Goal: Browse casually: Explore the website without a specific task or goal

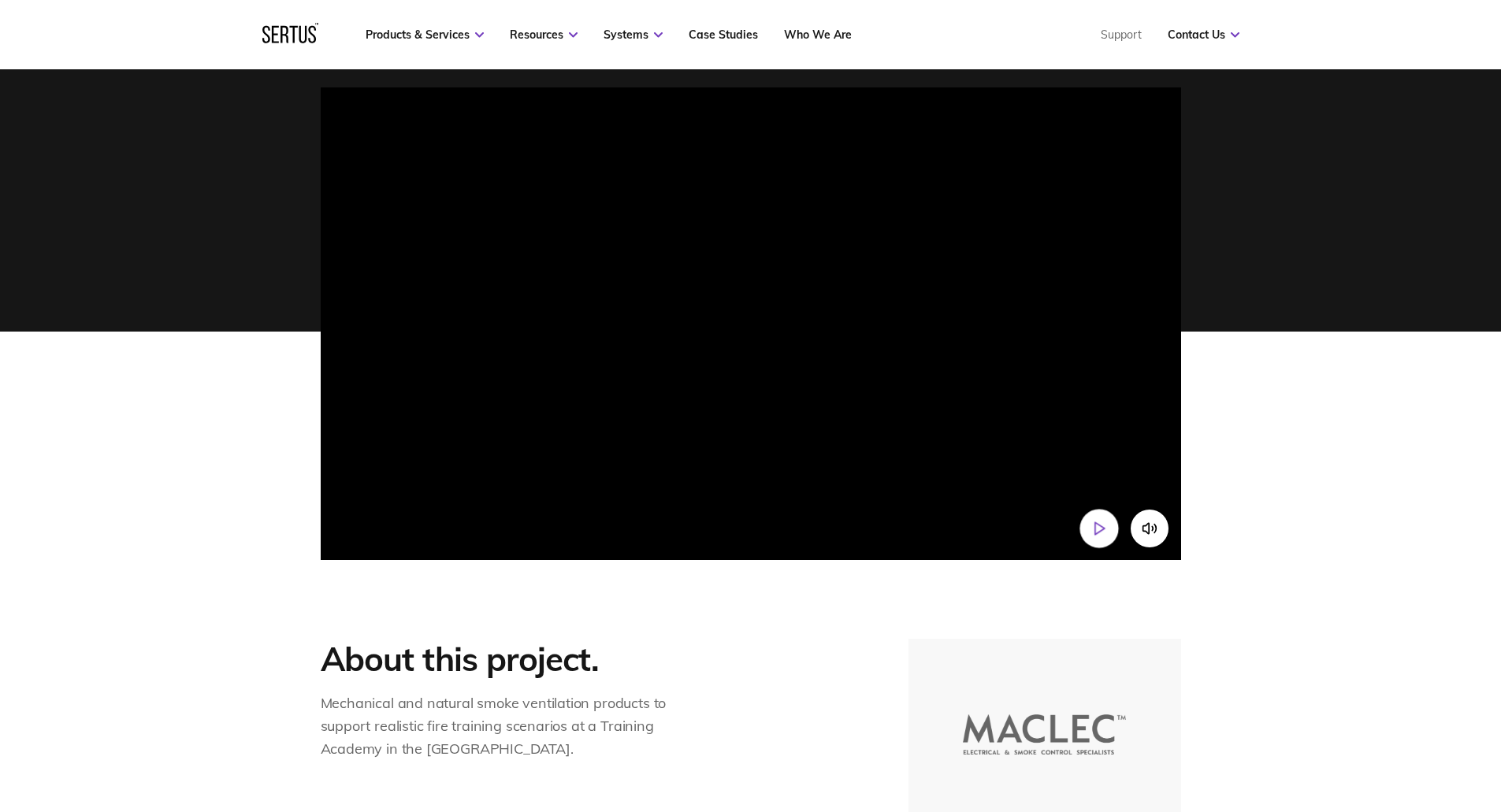
click at [1082, 529] on button "Play video" at bounding box center [1098, 528] width 38 height 38
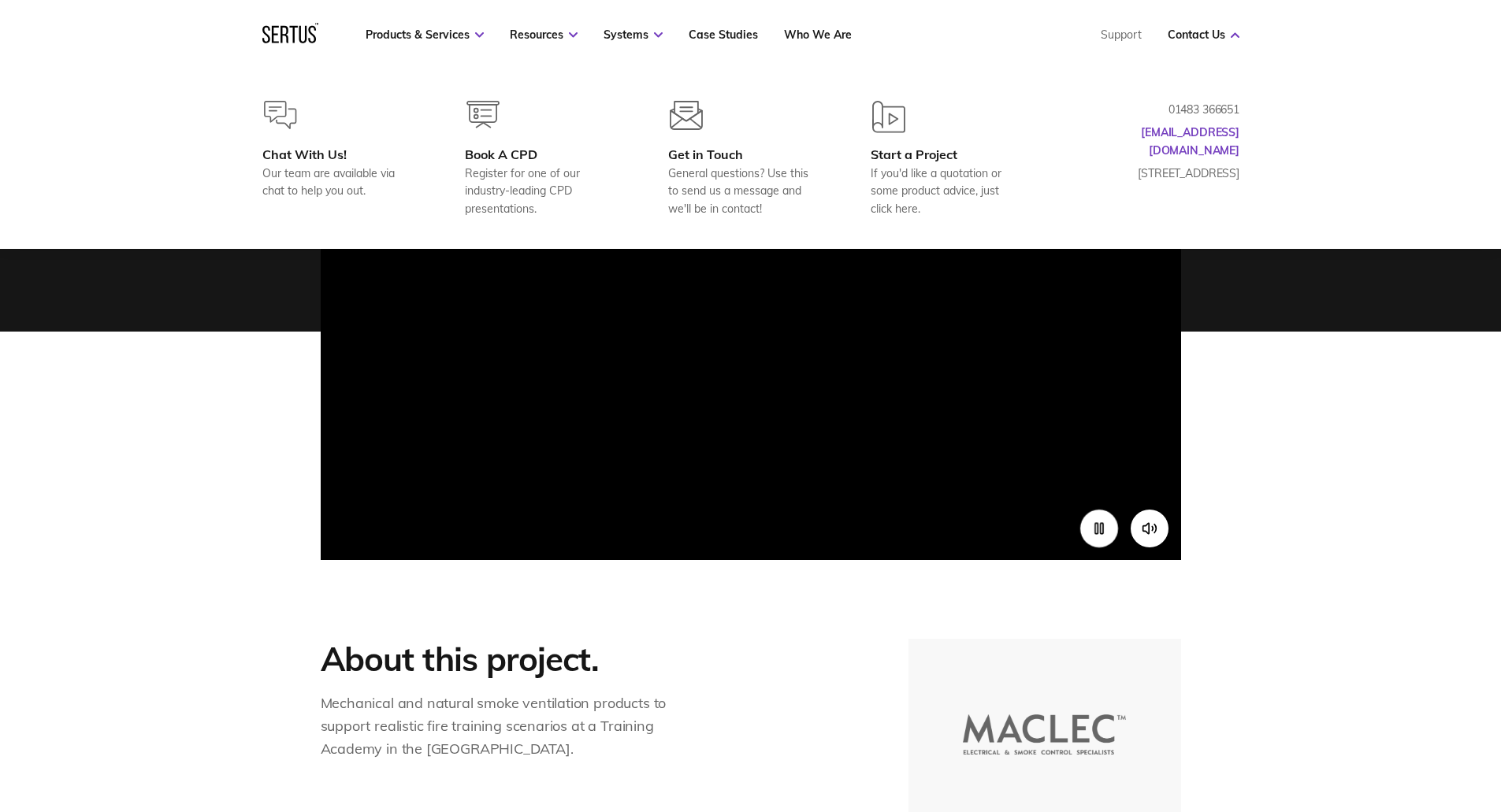
click at [1218, 110] on p "01483 366651" at bounding box center [1160, 109] width 158 height 17
